Goal: Go to known website: Go to known website

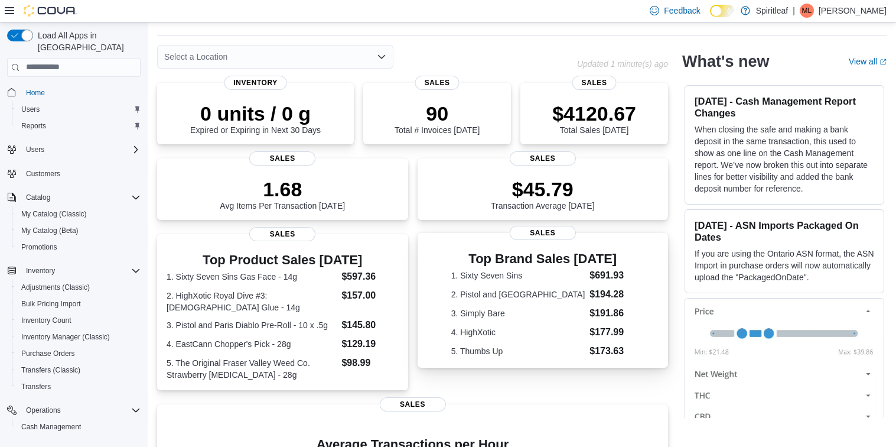
scroll to position [28, 0]
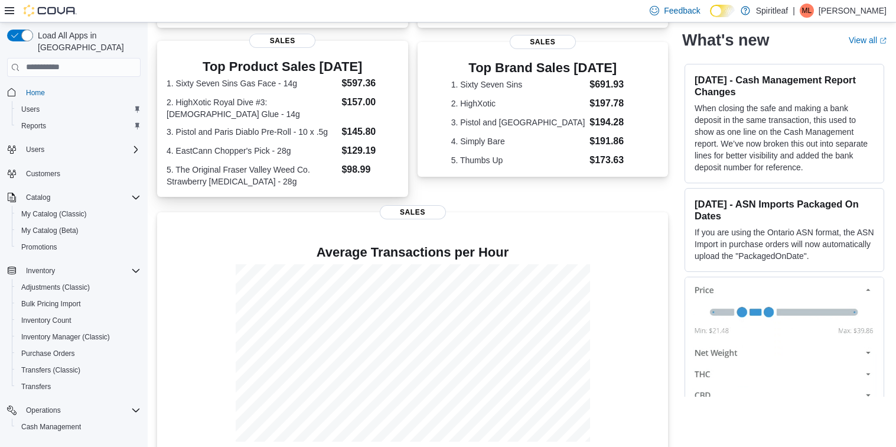
scroll to position [230, 0]
